Goal: Task Accomplishment & Management: Complete application form

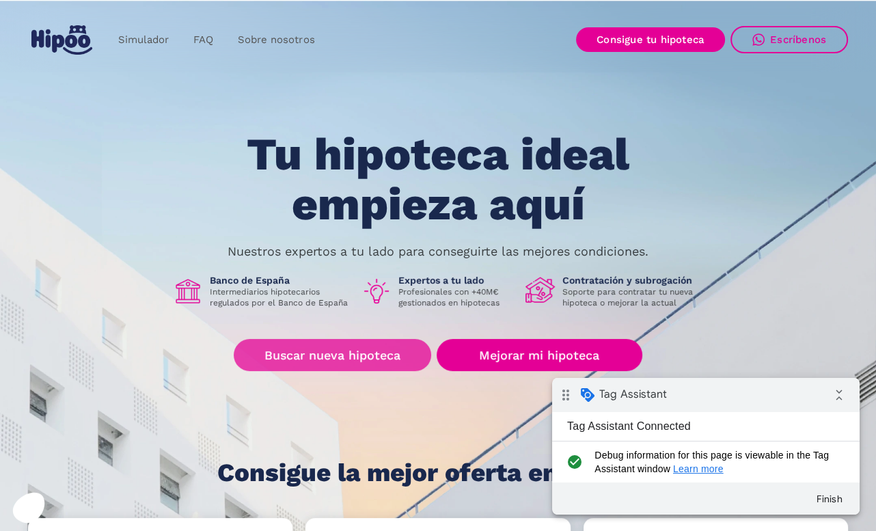
click at [392, 345] on link "Buscar nueva hipoteca" at bounding box center [333, 355] width 198 height 32
click at [373, 355] on link "Buscar nueva hipoteca" at bounding box center [333, 355] width 198 height 32
click at [362, 348] on link "Buscar nueva hipoteca" at bounding box center [333, 355] width 198 height 32
click at [351, 354] on link "Buscar nueva hipoteca" at bounding box center [333, 355] width 198 height 32
